Goal: Use online tool/utility: Use online tool/utility

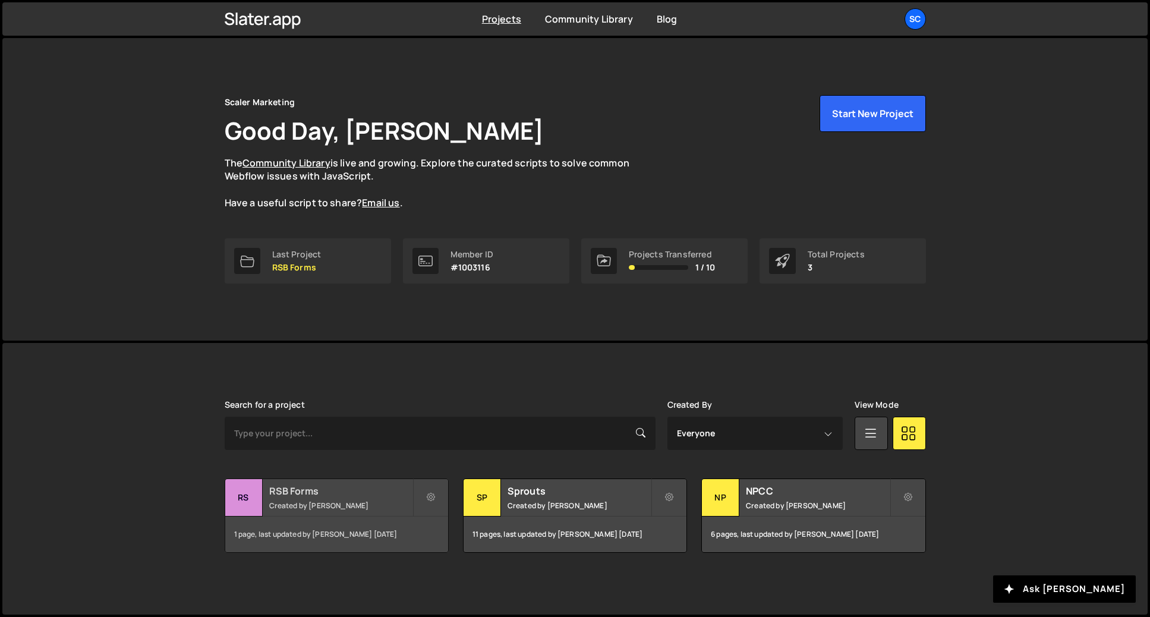
click at [334, 502] on small "Created by [PERSON_NAME]" at bounding box center [340, 506] width 143 height 10
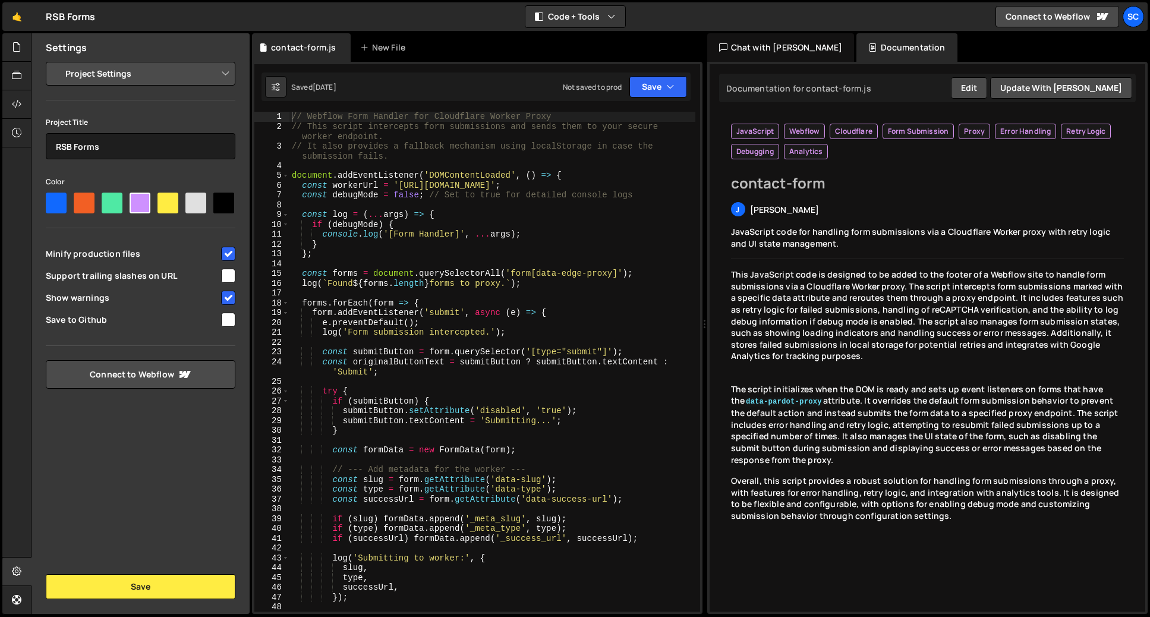
click at [442, 297] on div "// Webflow Form Handler for Cloudflare Worker Proxy // This script intercepts f…" at bounding box center [493, 377] width 406 height 530
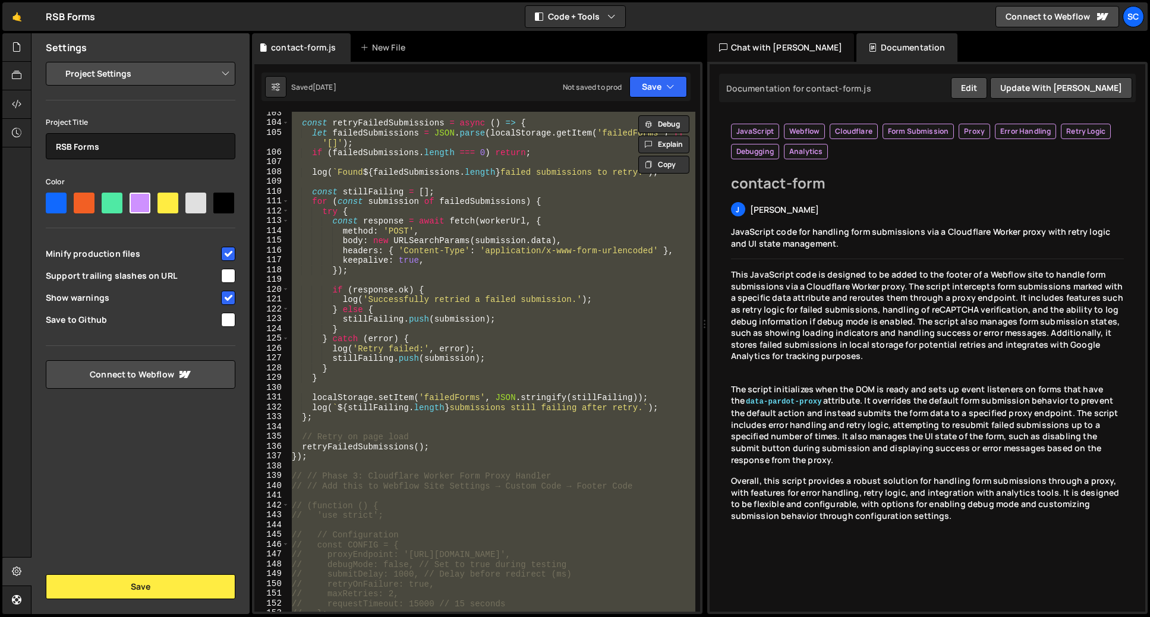
scroll to position [1063, 0]
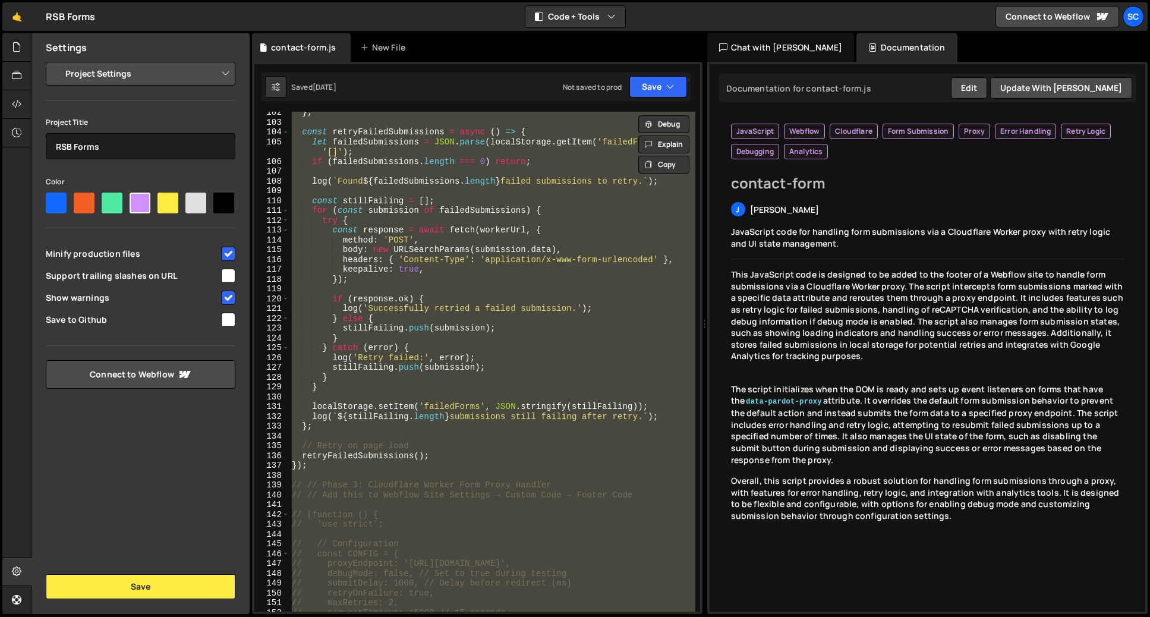
click at [336, 467] on div "} ; const retryFailedSubmissions = async ( ) => { let failedSubmissions = JSON …" at bounding box center [493, 362] width 406 height 500
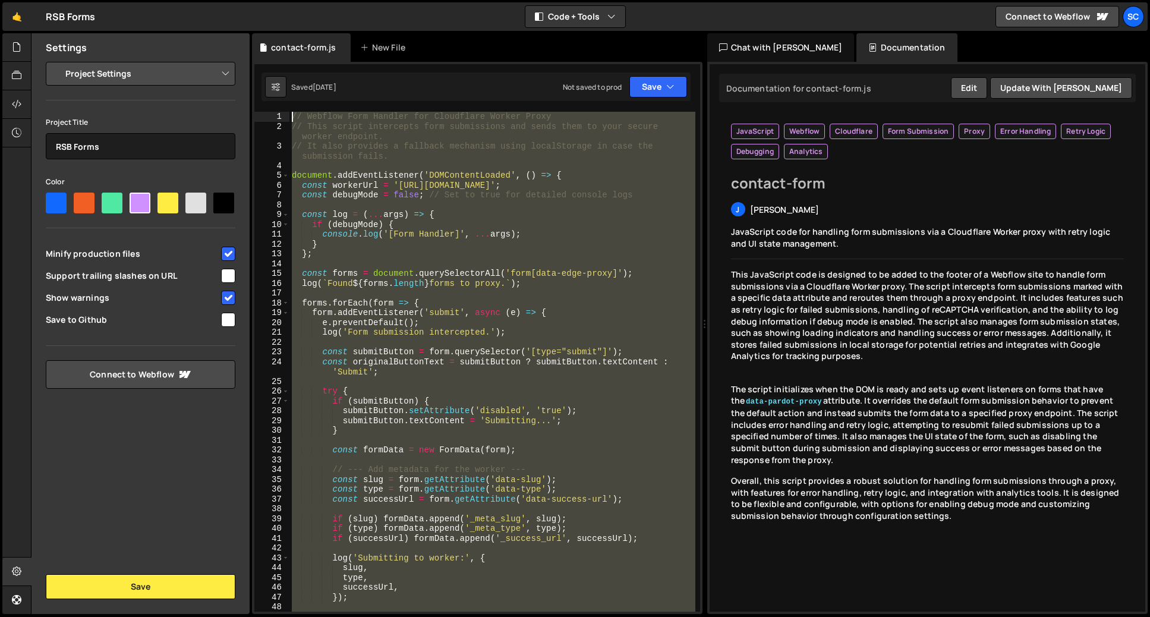
scroll to position [0, 0]
drag, startPoint x: 326, startPoint y: 467, endPoint x: 276, endPoint y: 22, distance: 447.5
click at [276, 22] on div "Hold on a sec... Are you certain you wish to leave this page? Any changes you'v…" at bounding box center [575, 308] width 1150 height 617
type textarea "// Webflow Form Handler for Cloudflare Worker Proxy // This script intercepts f…"
click at [659, 164] on button "Copy" at bounding box center [663, 165] width 51 height 18
